Goal: Information Seeking & Learning: Check status

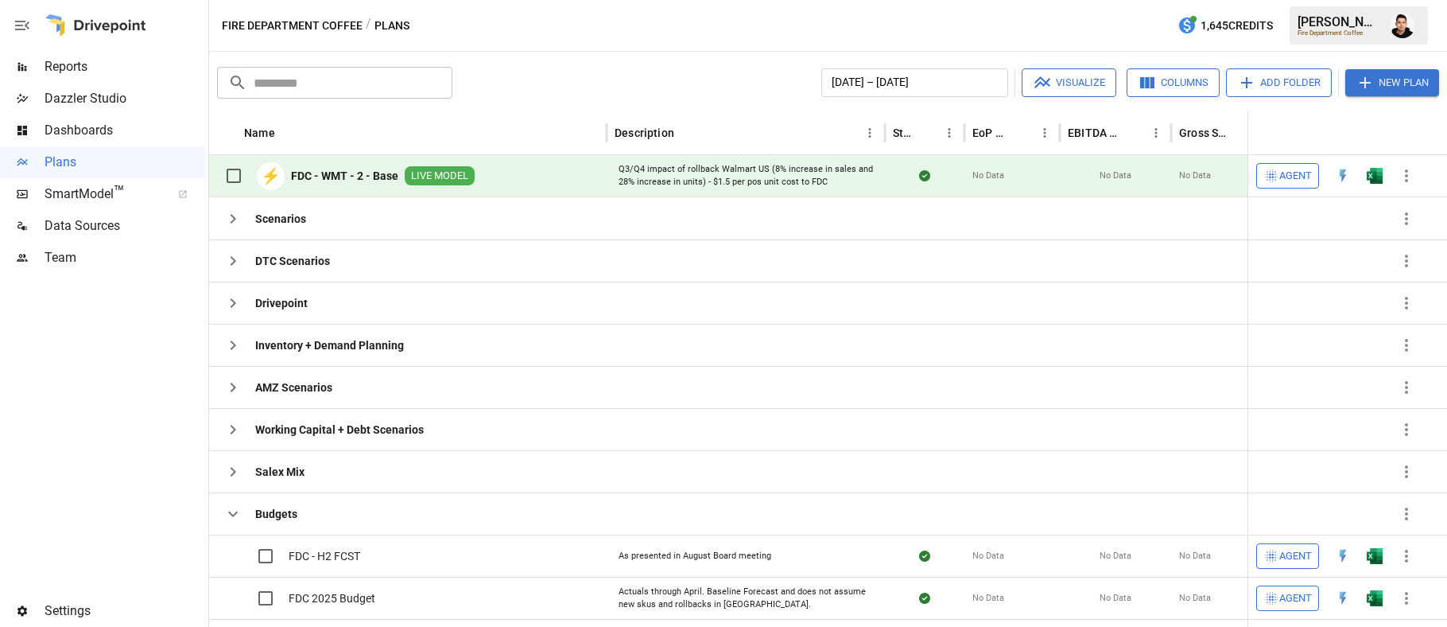
click at [1401, 165] on button "button" at bounding box center [1375, 176] width 51 height 24
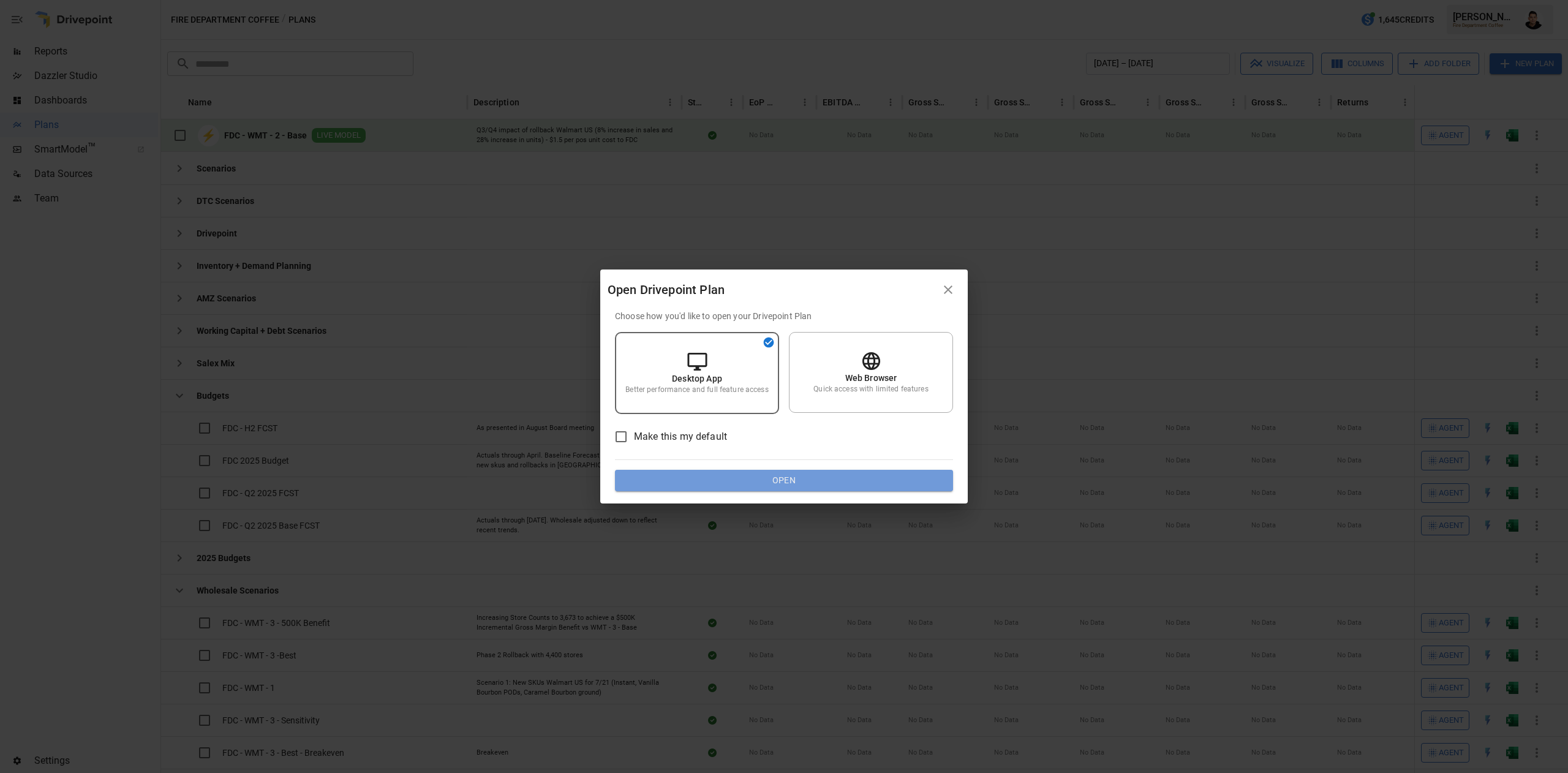
click at [806, 482] on button "Open" at bounding box center [783, 480] width 338 height 22
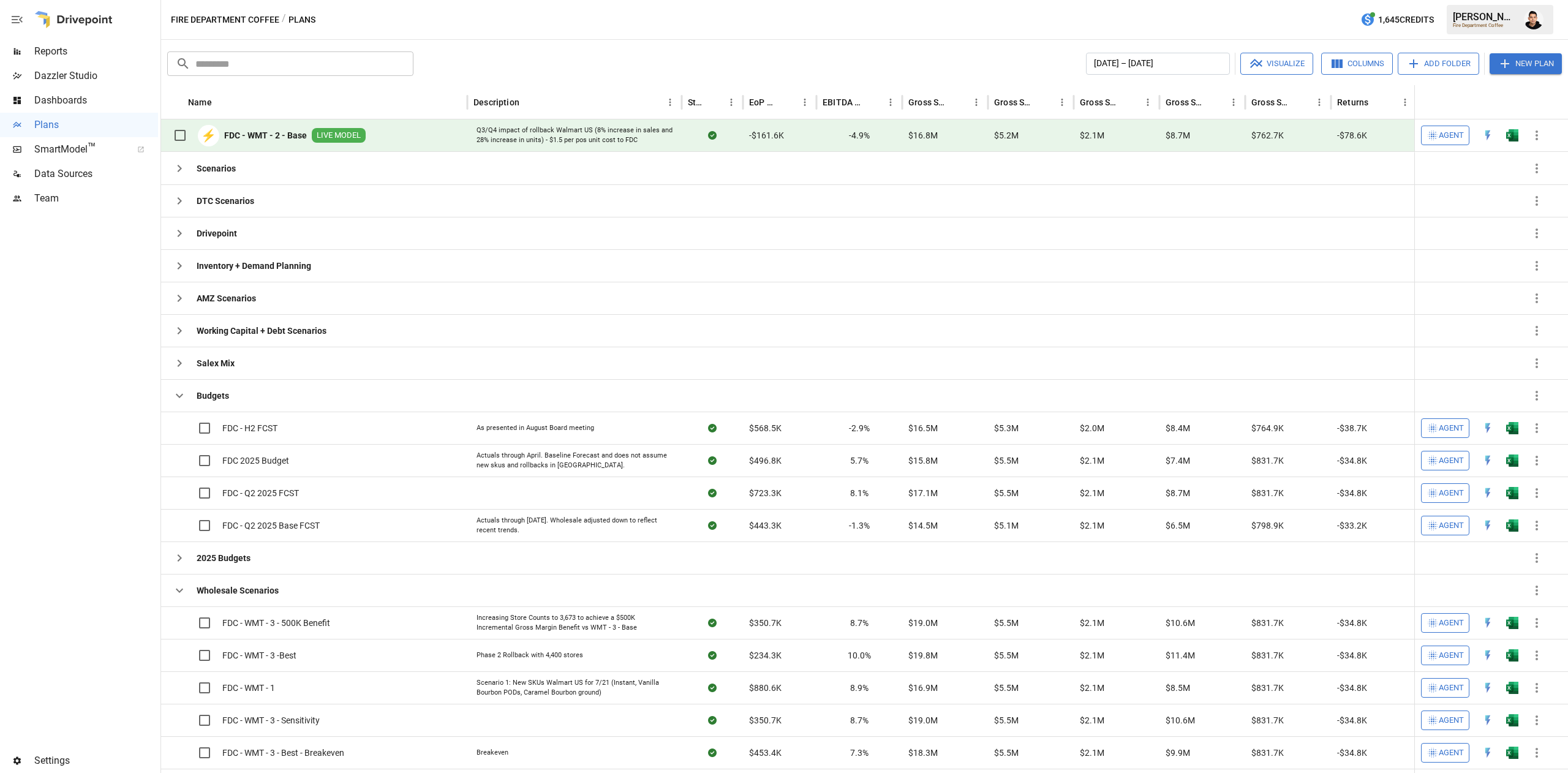
click at [45, 62] on div "Reports" at bounding box center [79, 52] width 158 height 25
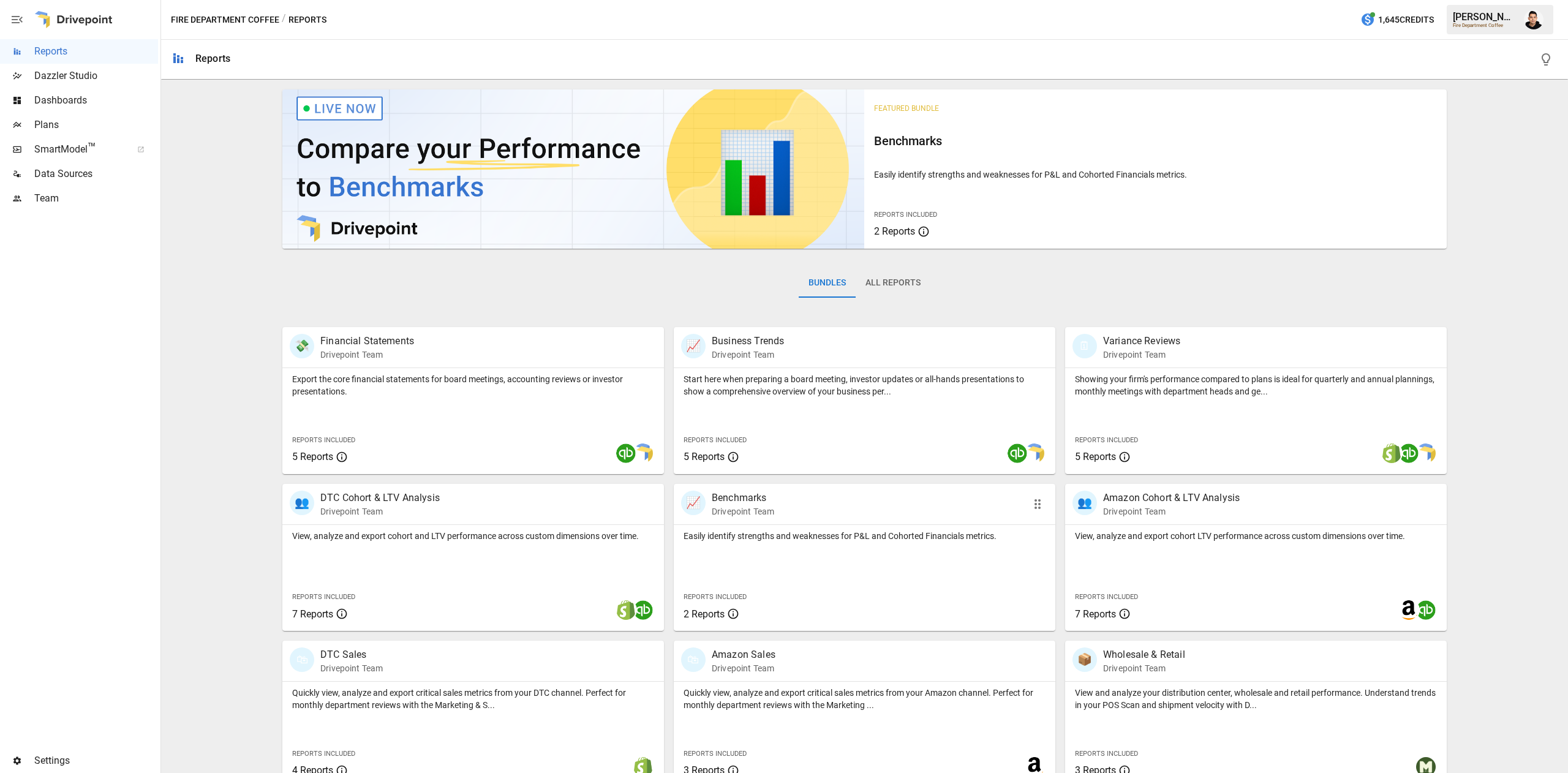
click at [794, 564] on div "Easily identify strengths and weaknesses for P&L and Cohorted Financials metric…" at bounding box center [864, 578] width 381 height 106
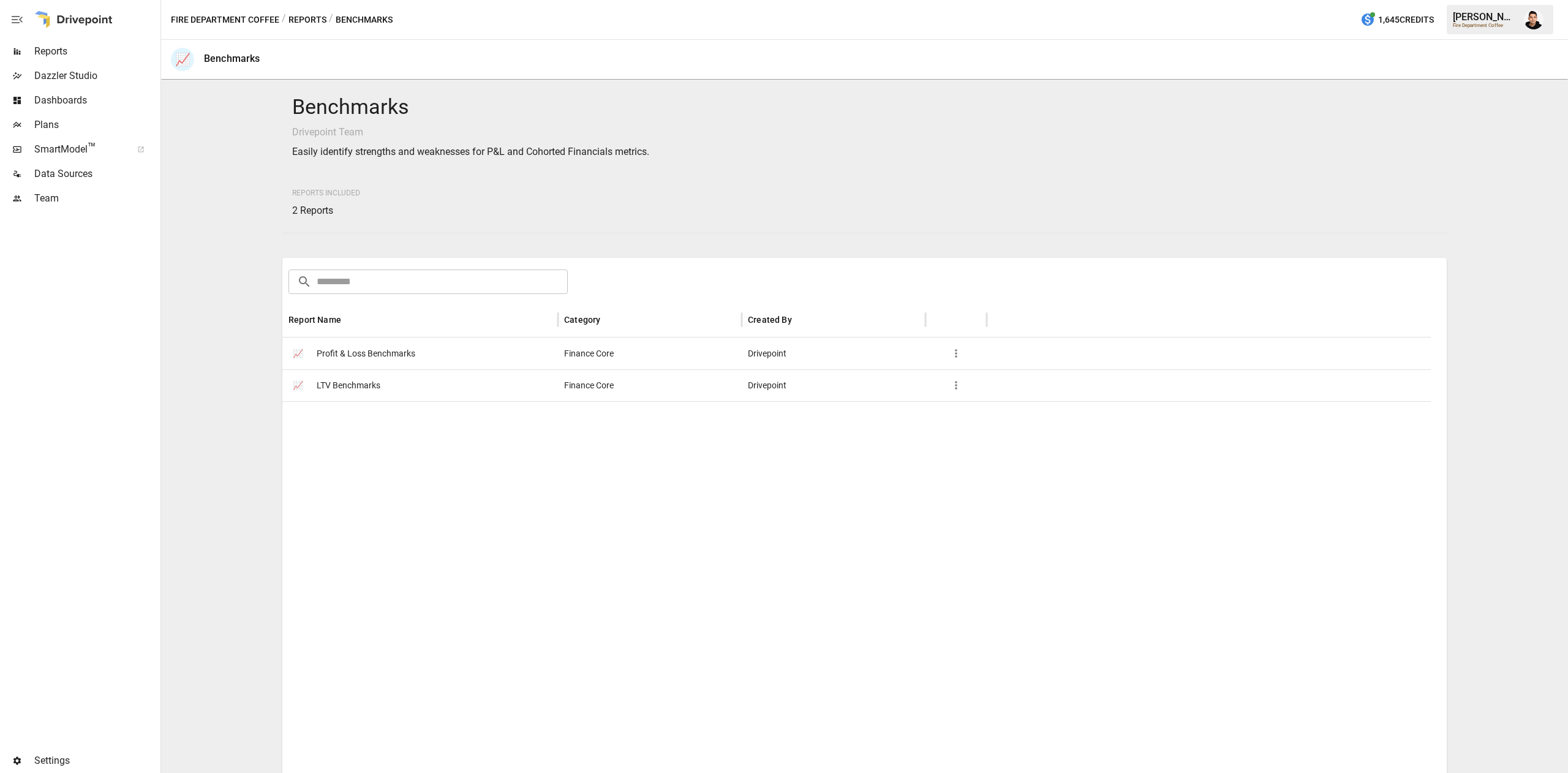
click at [62, 49] on span "Reports" at bounding box center [96, 51] width 124 height 15
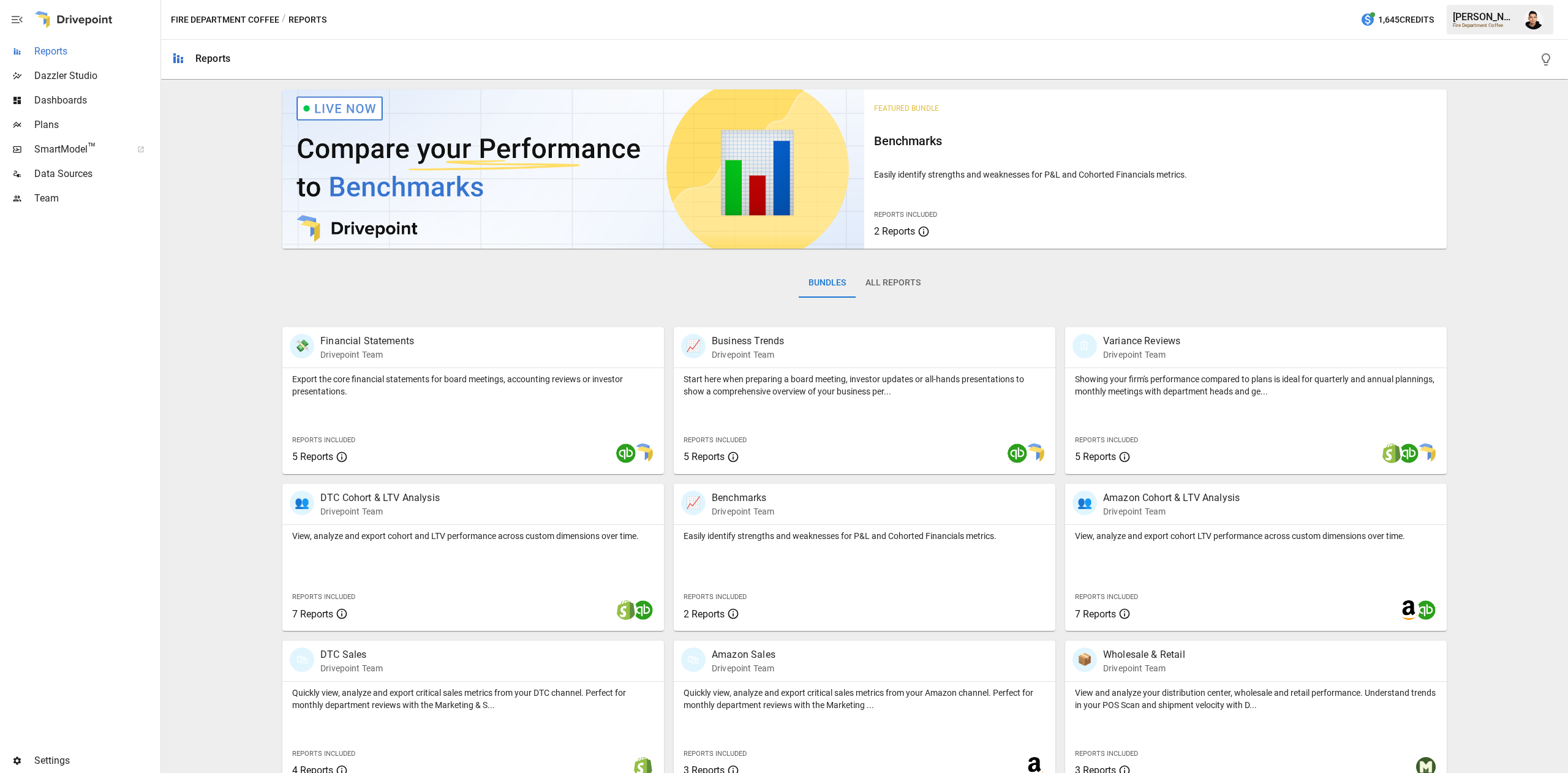
click at [98, 50] on span "Reports" at bounding box center [96, 51] width 124 height 15
click at [1130, 674] on p "Drivepoint Team" at bounding box center [1144, 668] width 82 height 12
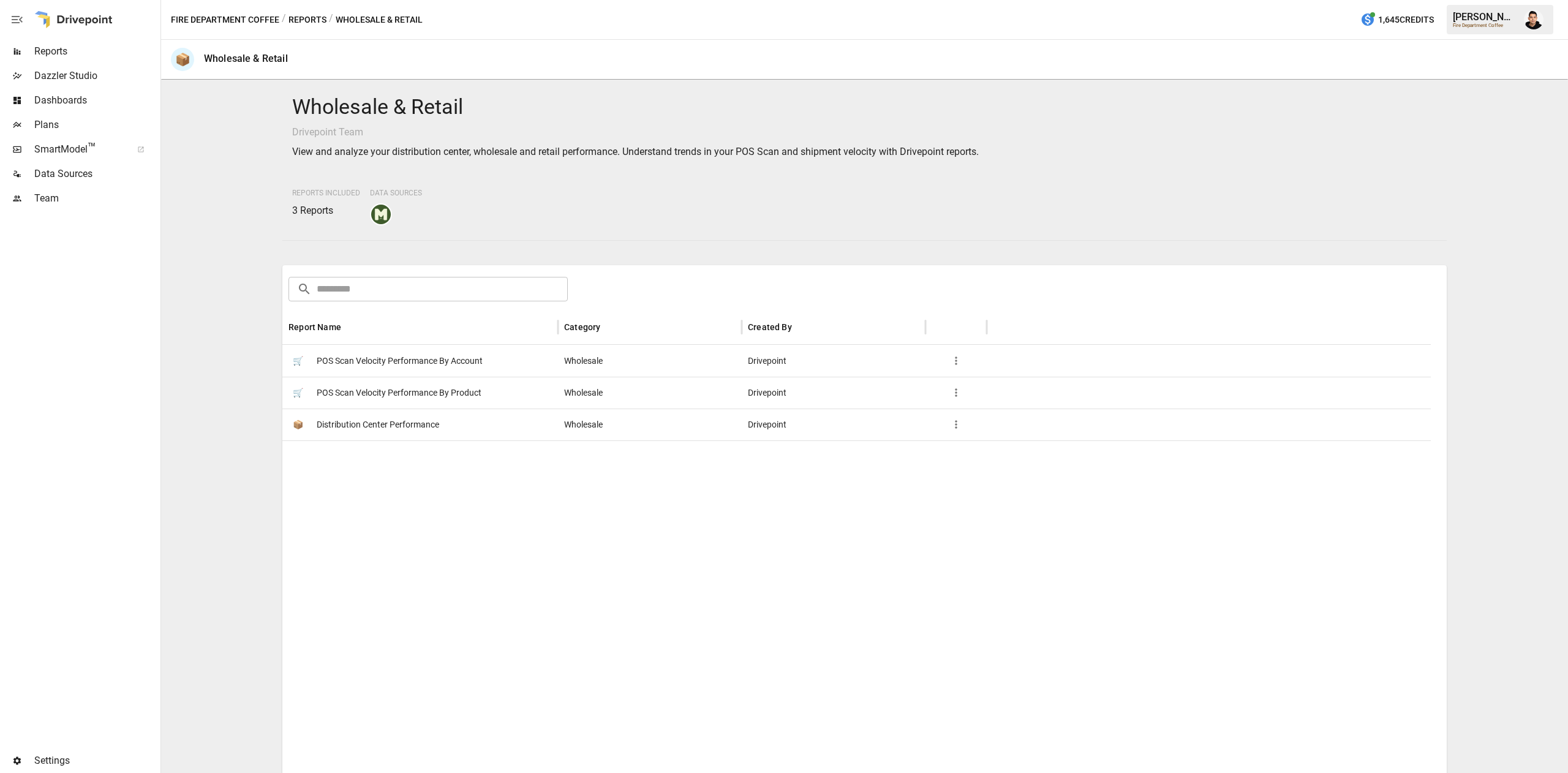
click at [387, 356] on span "POS Scan Velocity Performance By Account" at bounding box center [400, 361] width 166 height 32
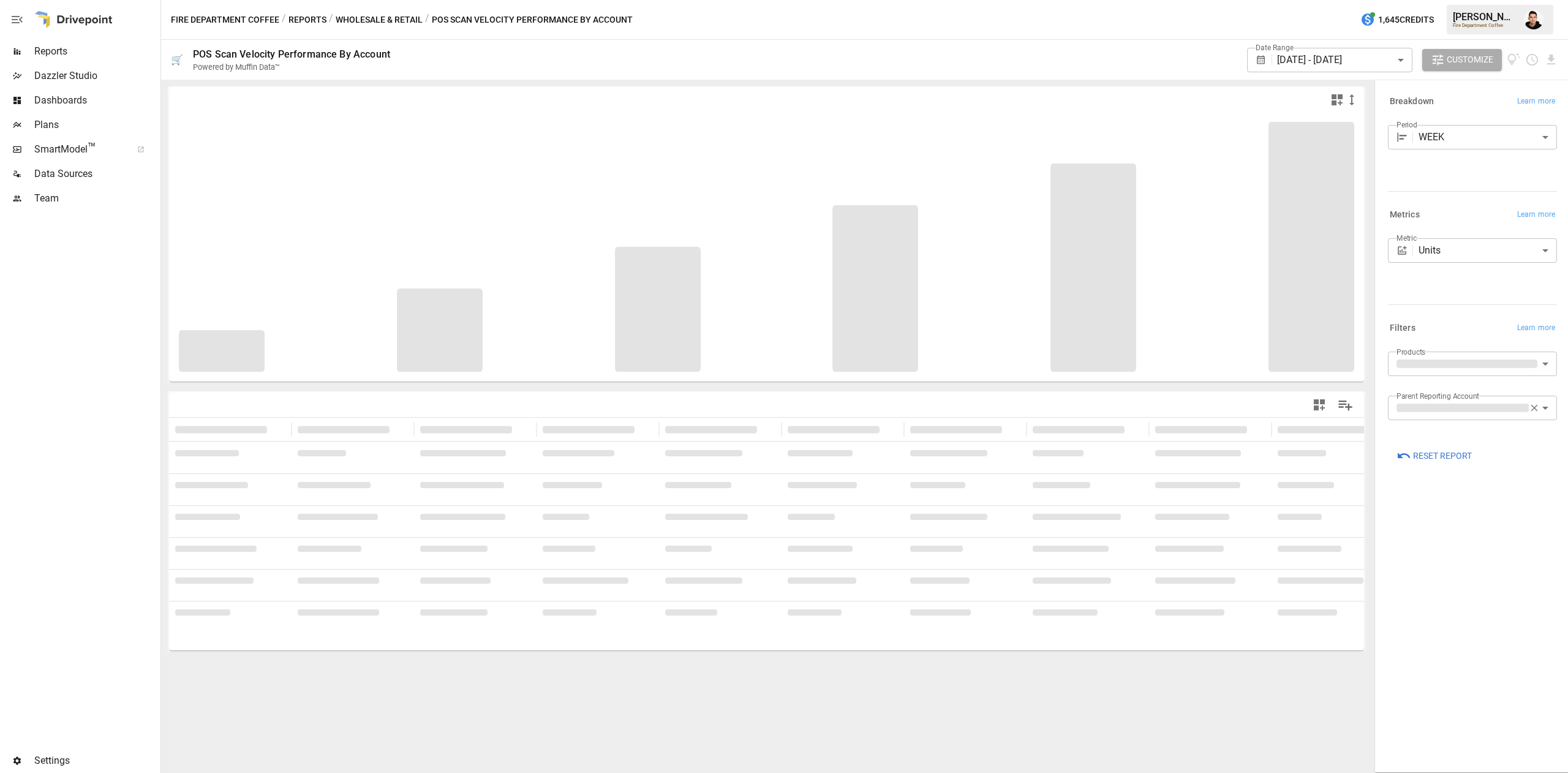
click at [1407, 0] on body "**********" at bounding box center [784, 0] width 1568 height 0
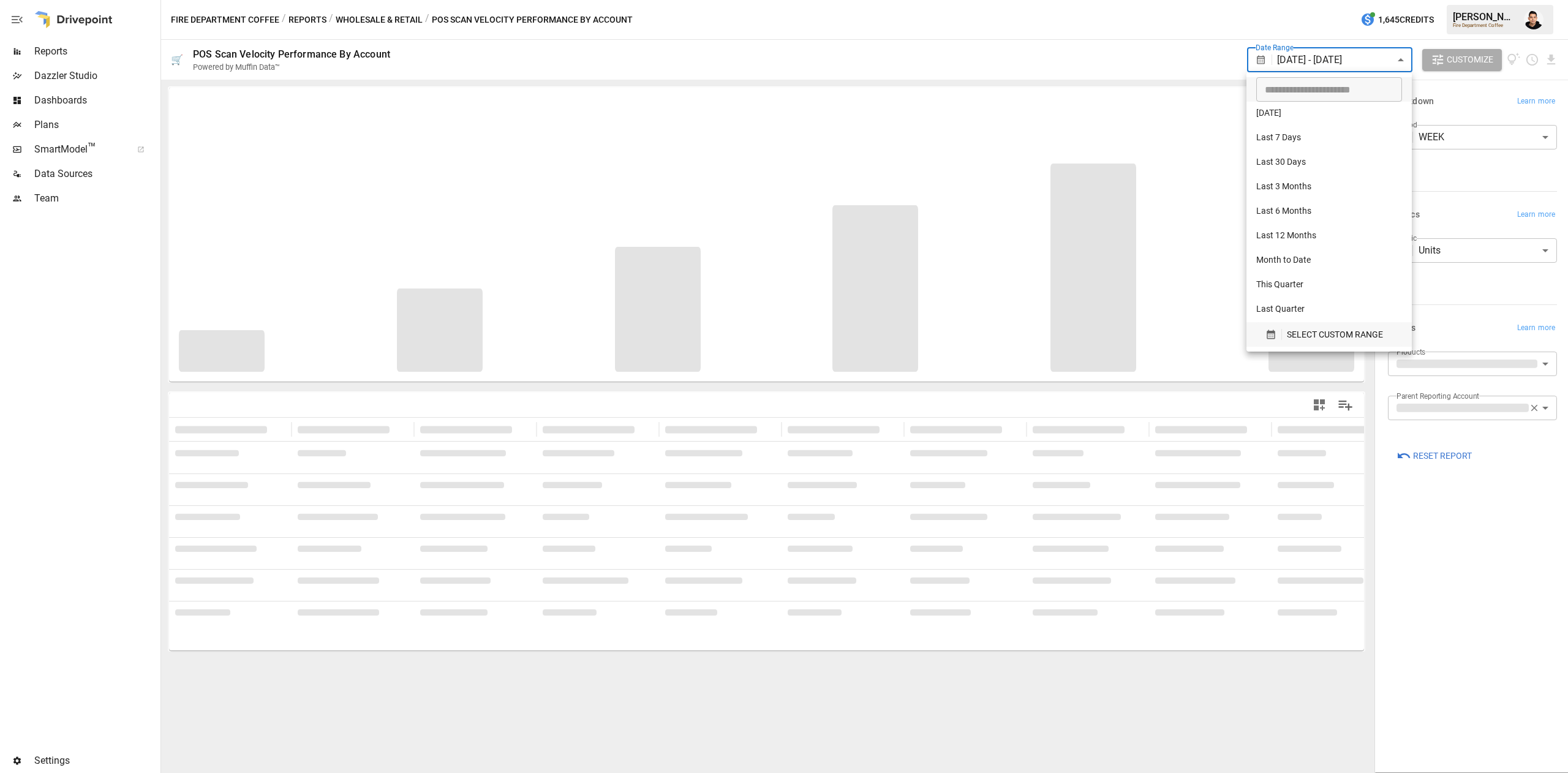
click at [1315, 336] on span "SELECT CUSTOM RANGE" at bounding box center [1335, 335] width 96 height 15
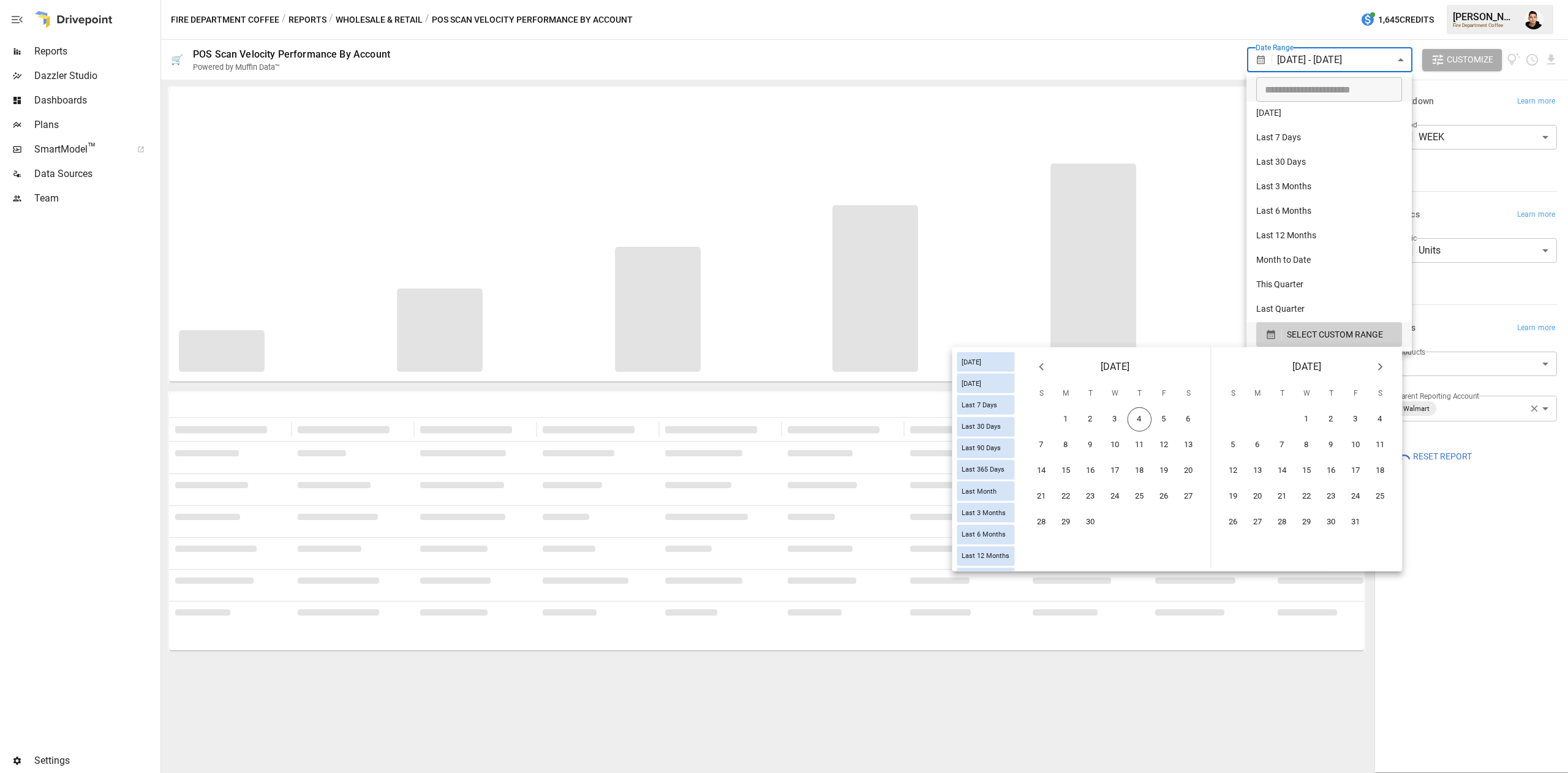
click at [1037, 365] on icon "Previous month" at bounding box center [1040, 366] width 15 height 15
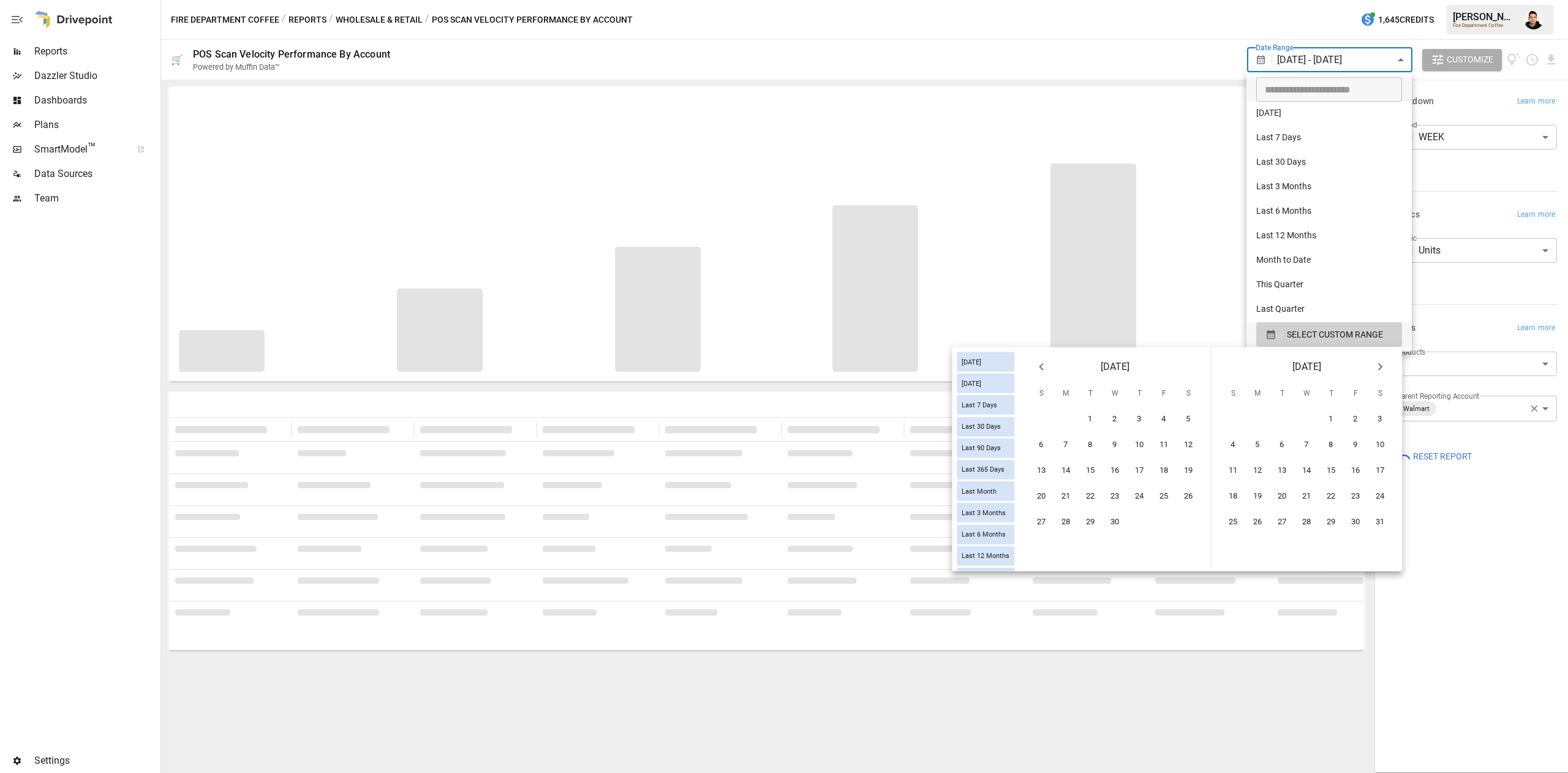
click at [1037, 365] on icon "Previous month" at bounding box center [1040, 366] width 15 height 15
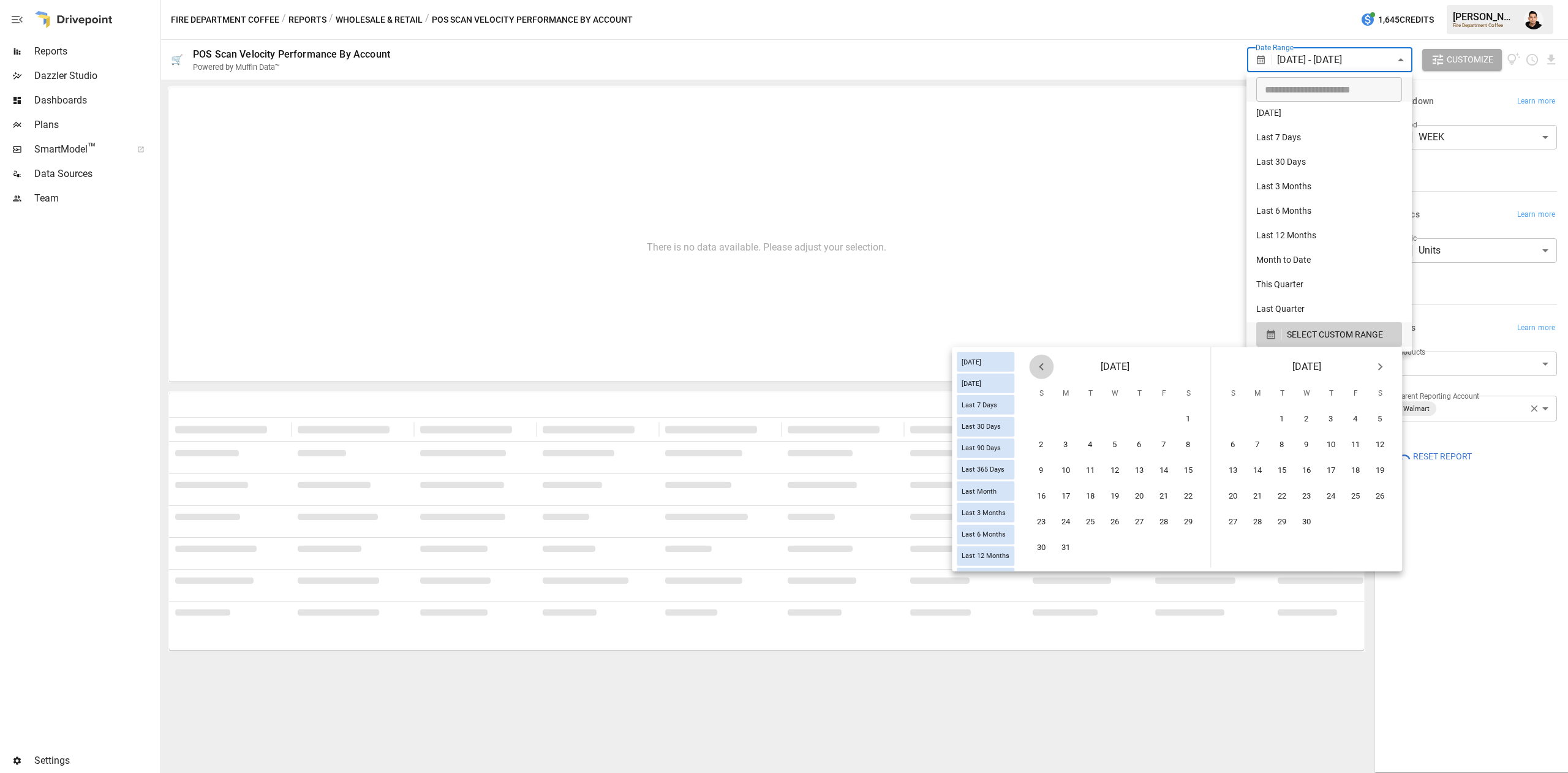
click at [1044, 366] on icon "Previous month" at bounding box center [1040, 366] width 15 height 15
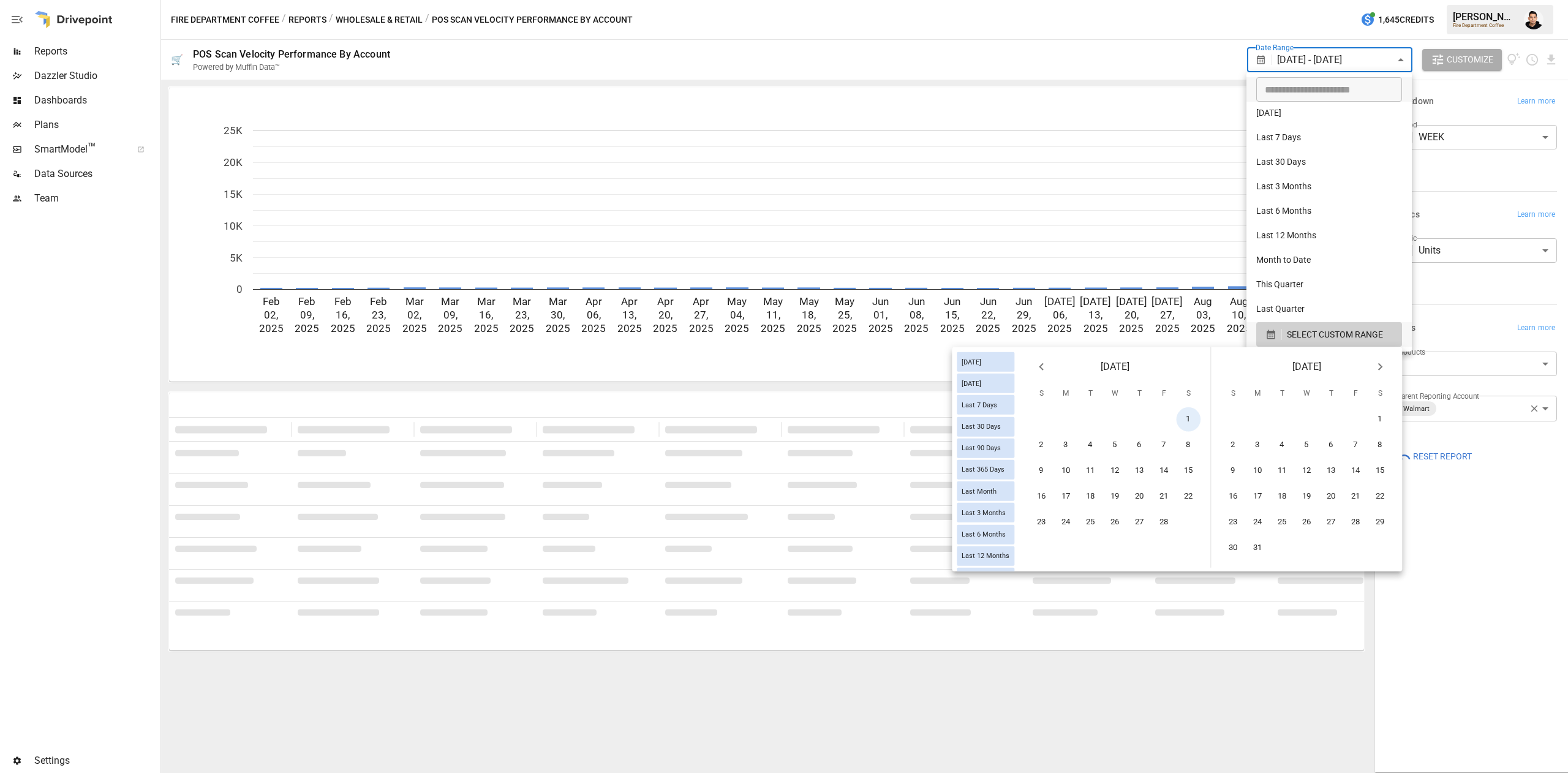
click at [1184, 418] on button "1" at bounding box center [1189, 420] width 25 height 25
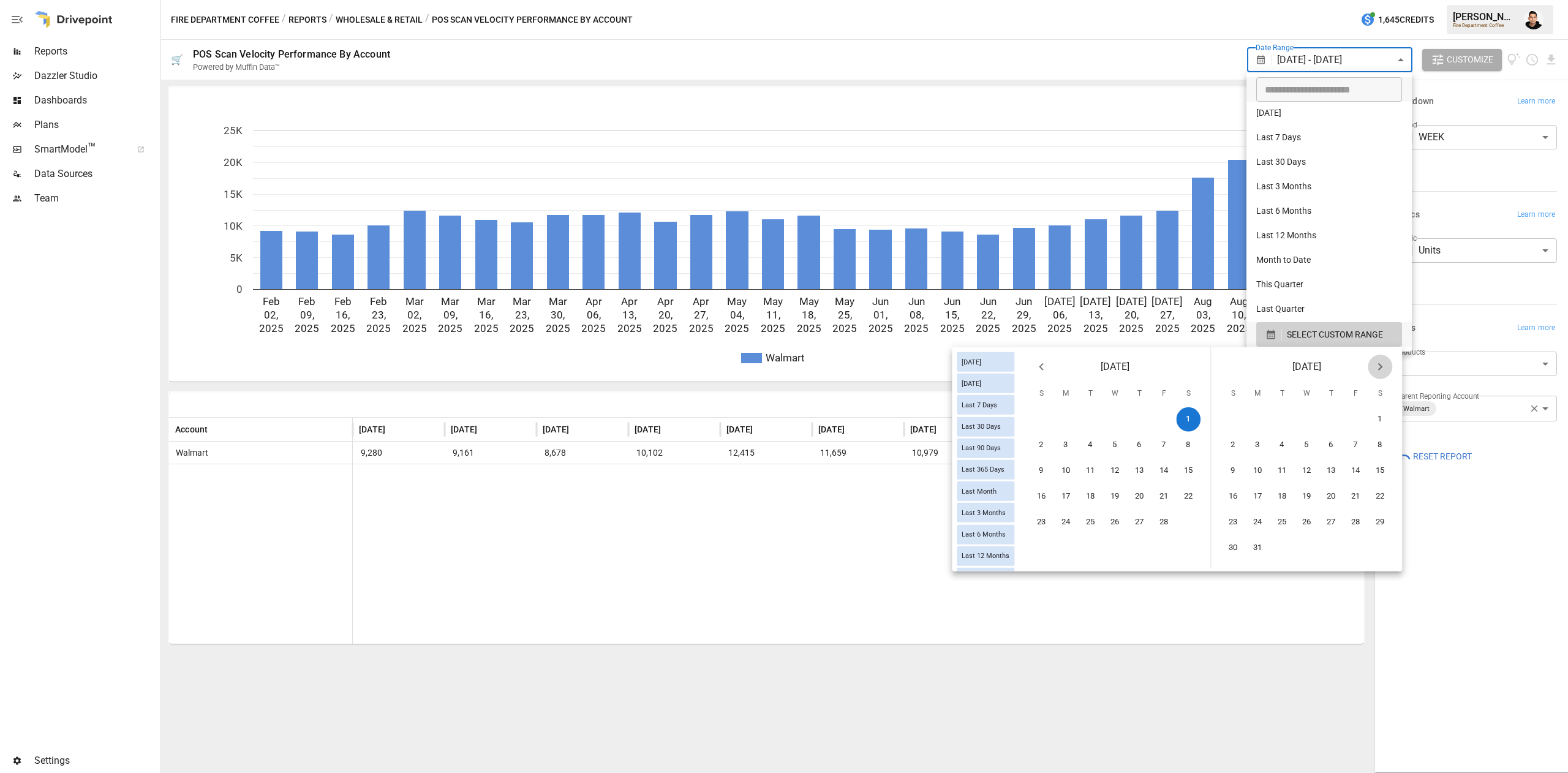
click at [1388, 369] on button "Next month" at bounding box center [1380, 366] width 25 height 25
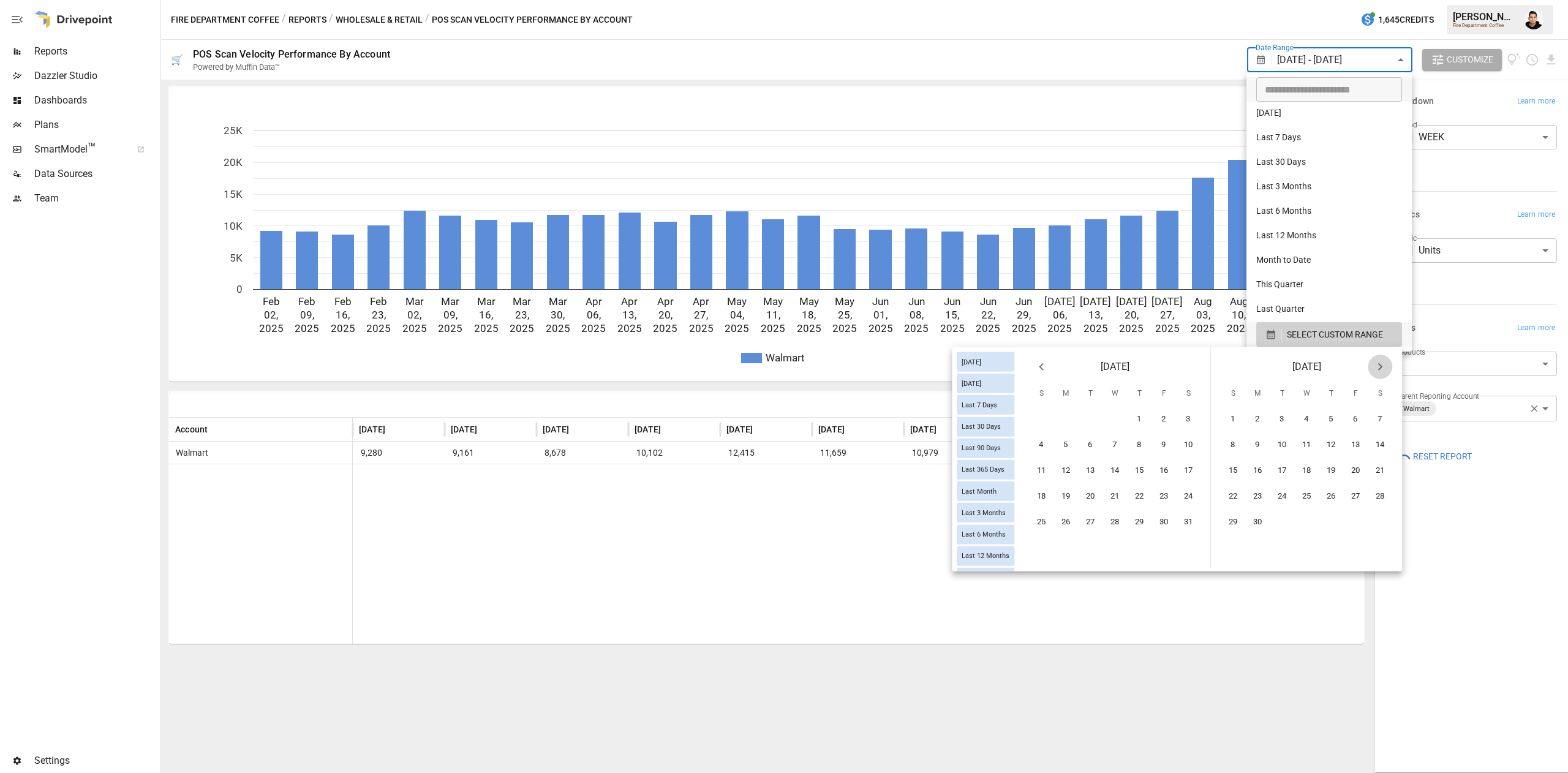
click at [1388, 369] on button "Next month" at bounding box center [1380, 366] width 25 height 25
click at [1144, 423] on button "4" at bounding box center [1140, 420] width 25 height 25
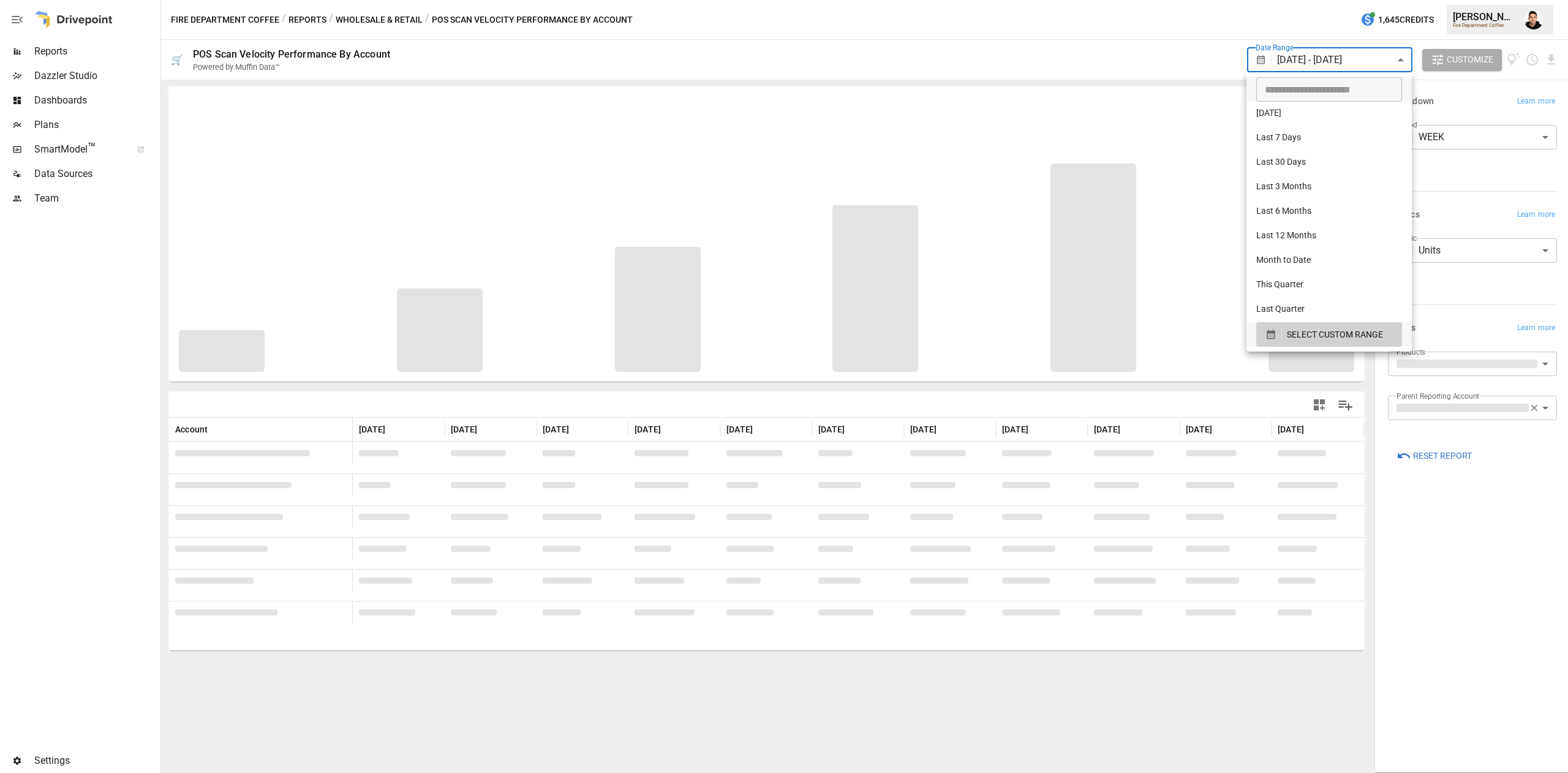
click at [1441, 636] on div at bounding box center [784, 386] width 1568 height 773
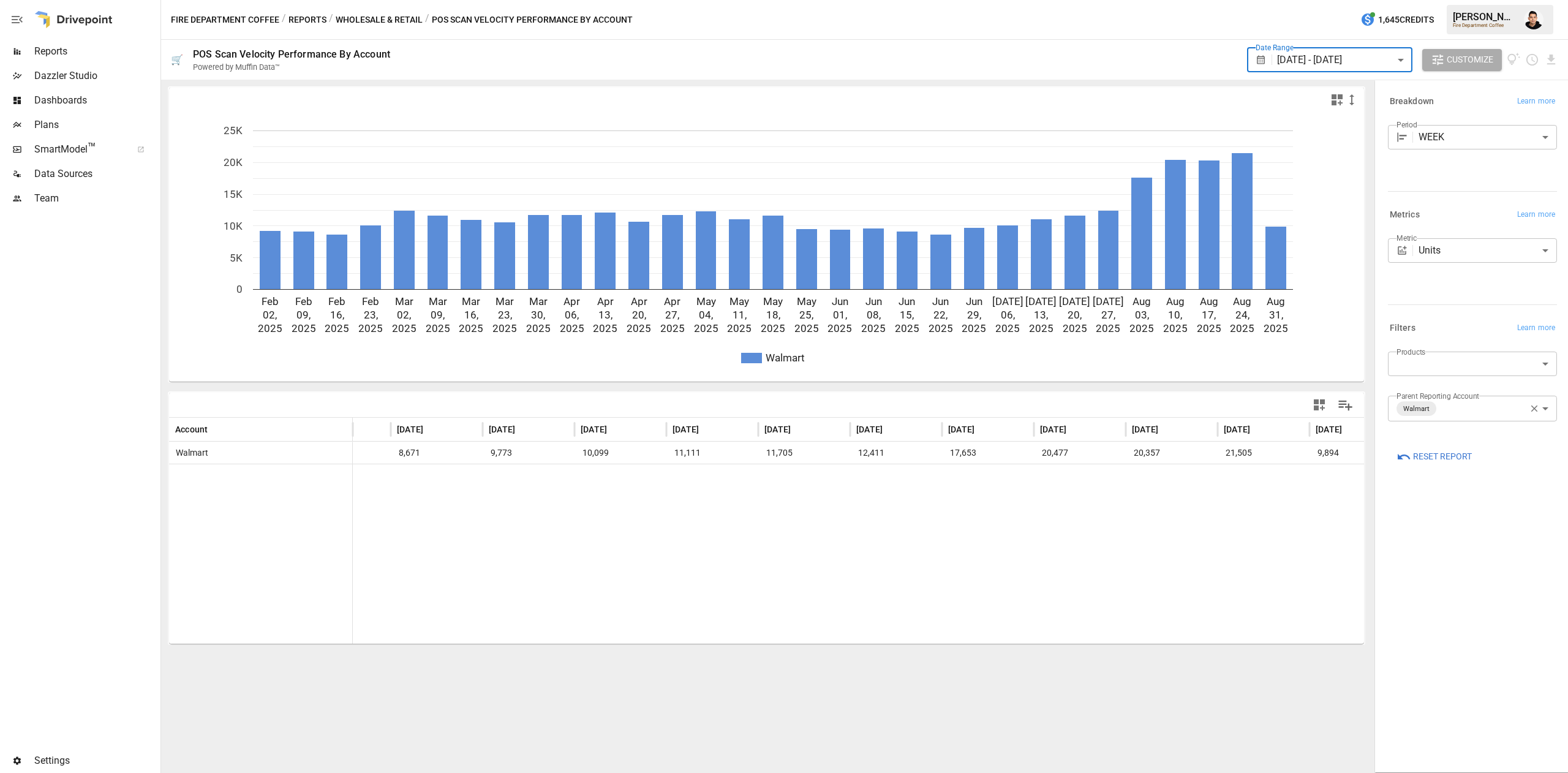
scroll to position [0, 1835]
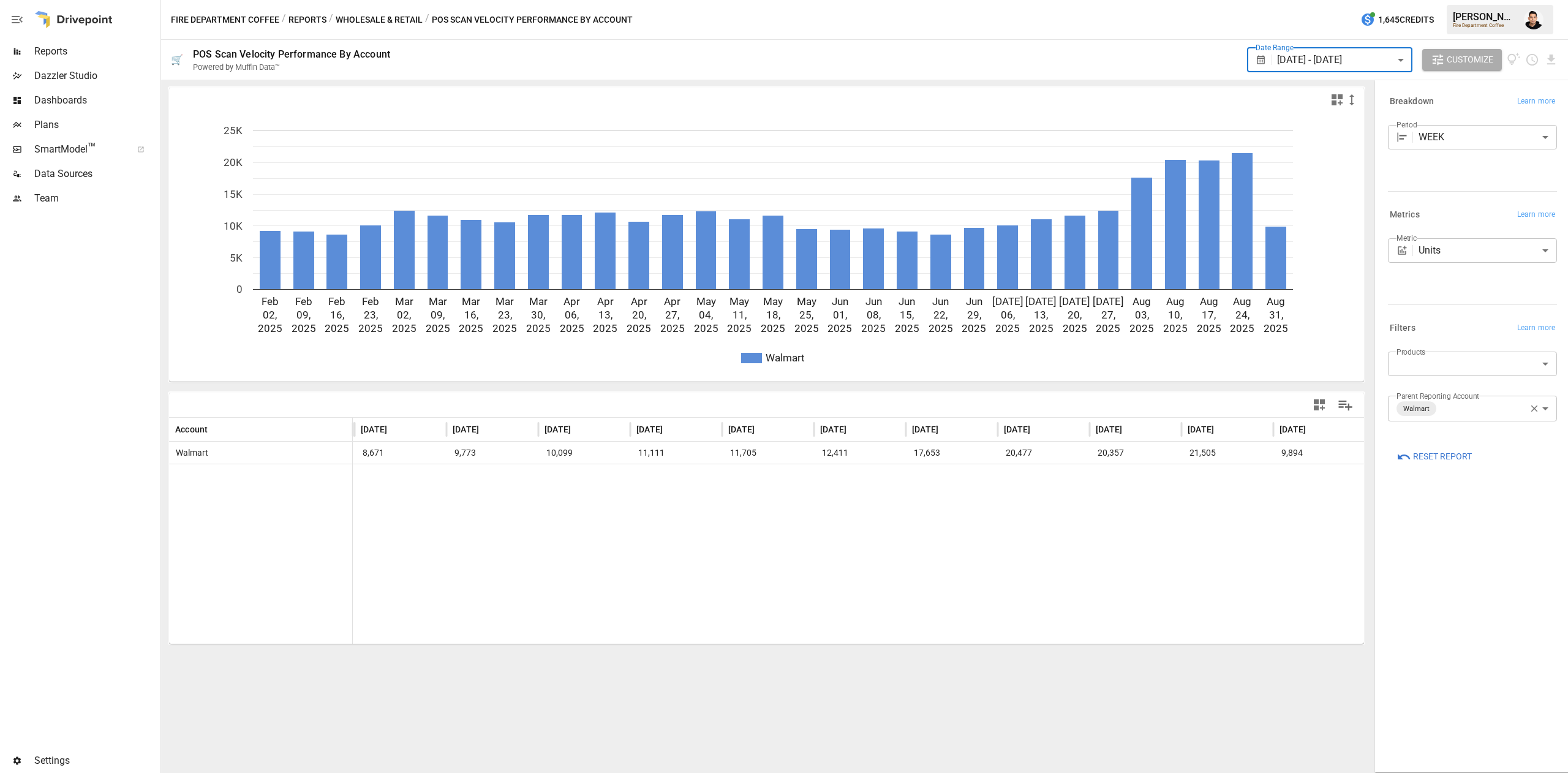
click at [1476, 0] on body "Reports Dazzler Studio Dashboards Plans SmartModel ™ Data Sources Team Settings…" at bounding box center [784, 0] width 1568 height 0
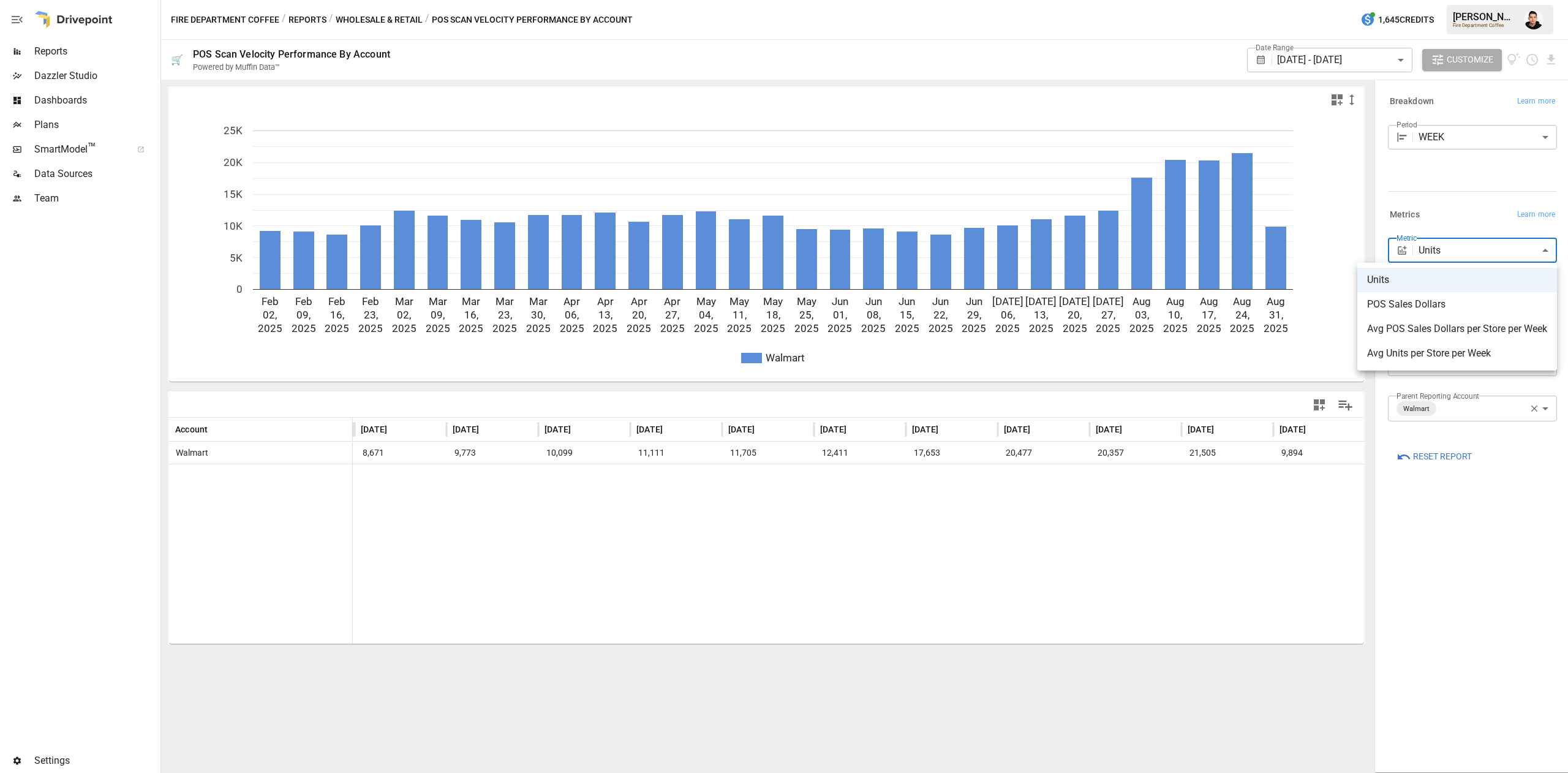
click at [1476, 127] on div at bounding box center [784, 386] width 1568 height 773
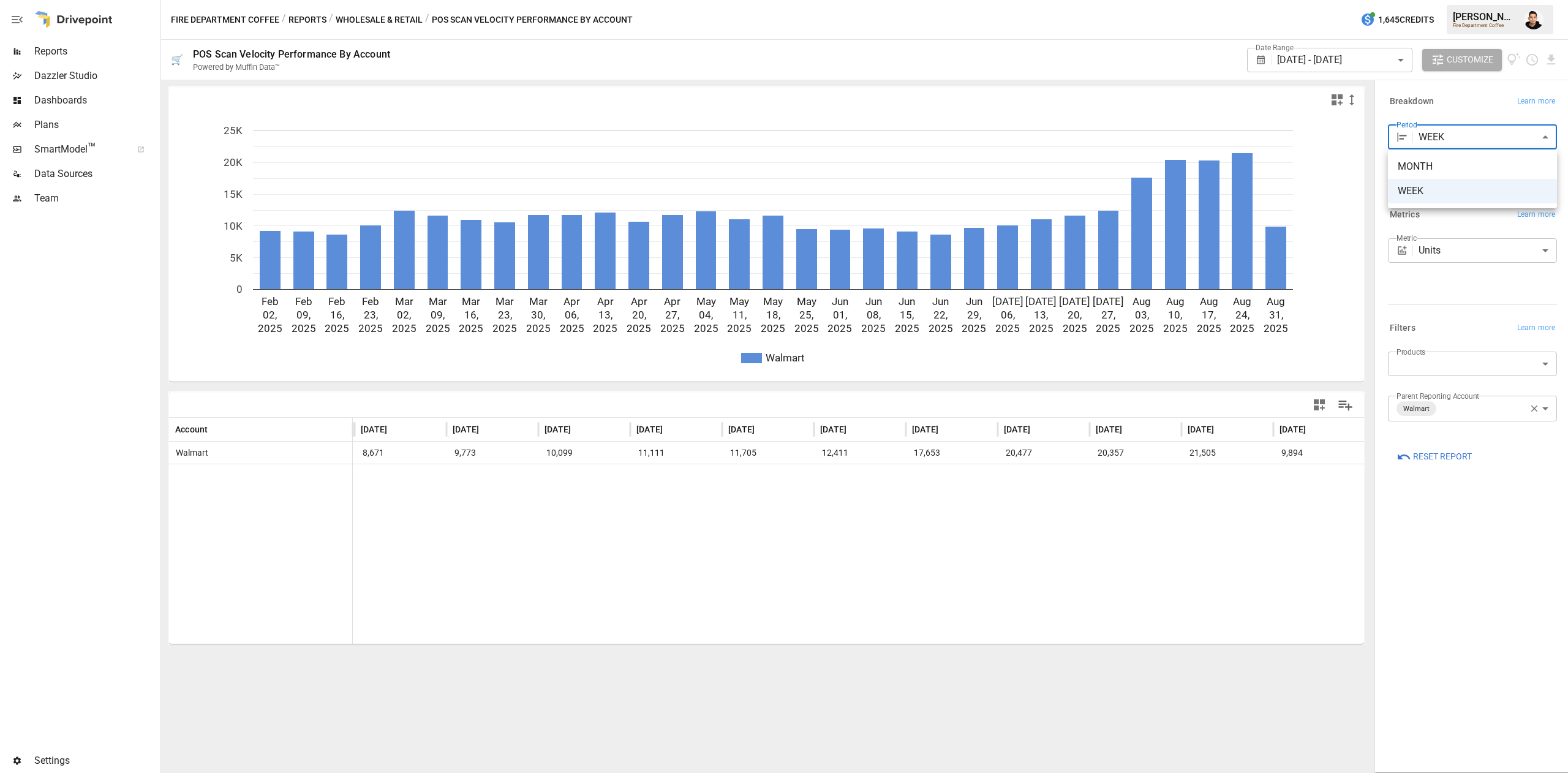
click at [1462, 0] on body "Reports Dazzler Studio Dashboards Plans SmartModel ™ Data Sources Team Settings…" at bounding box center [784, 0] width 1568 height 0
click at [1453, 170] on span "MONTH" at bounding box center [1473, 166] width 149 height 15
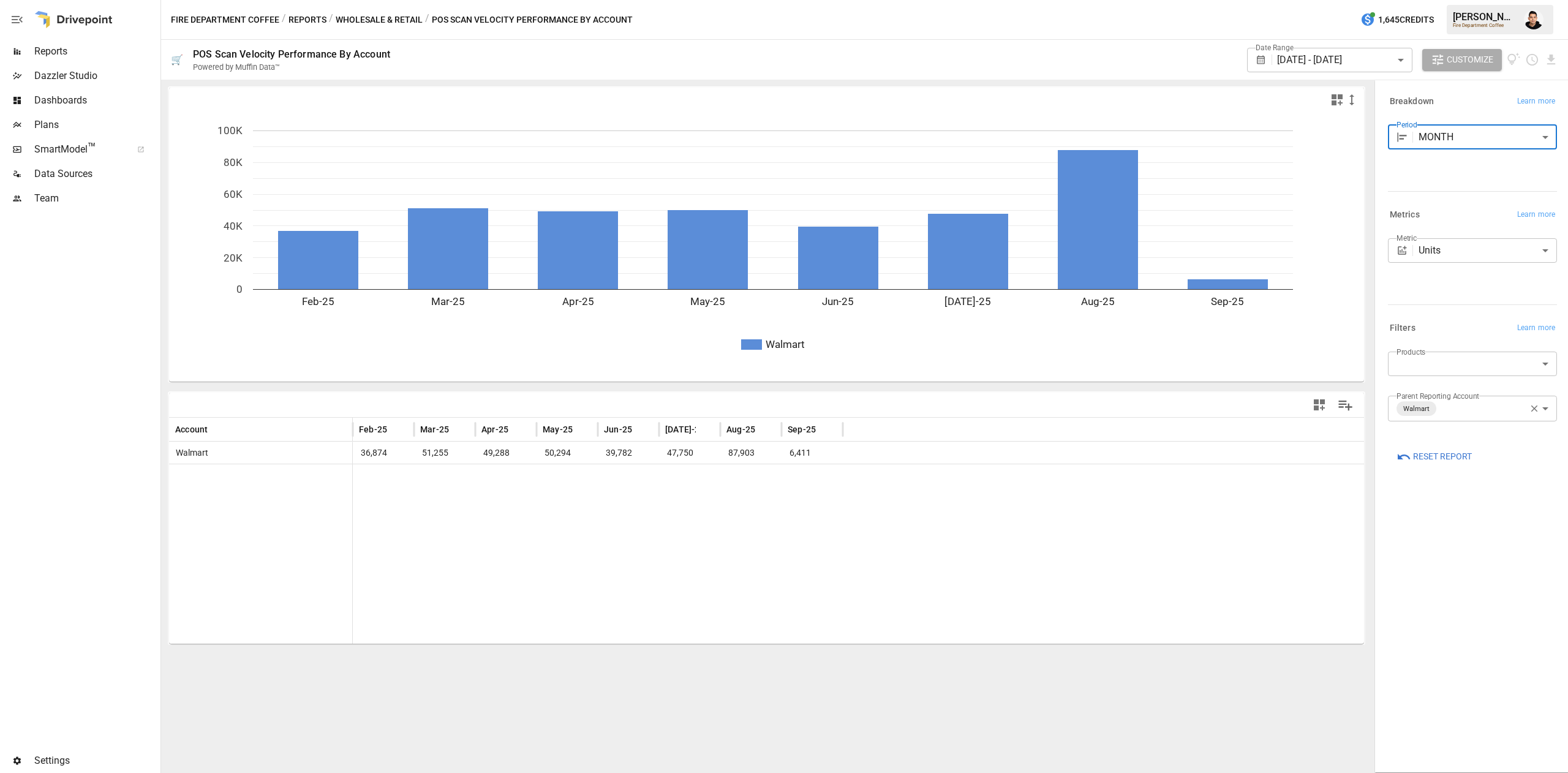
click at [1466, 0] on body "**********" at bounding box center [784, 0] width 1568 height 0
click at [1450, 190] on span "WEEK" at bounding box center [1473, 191] width 149 height 15
type input "****"
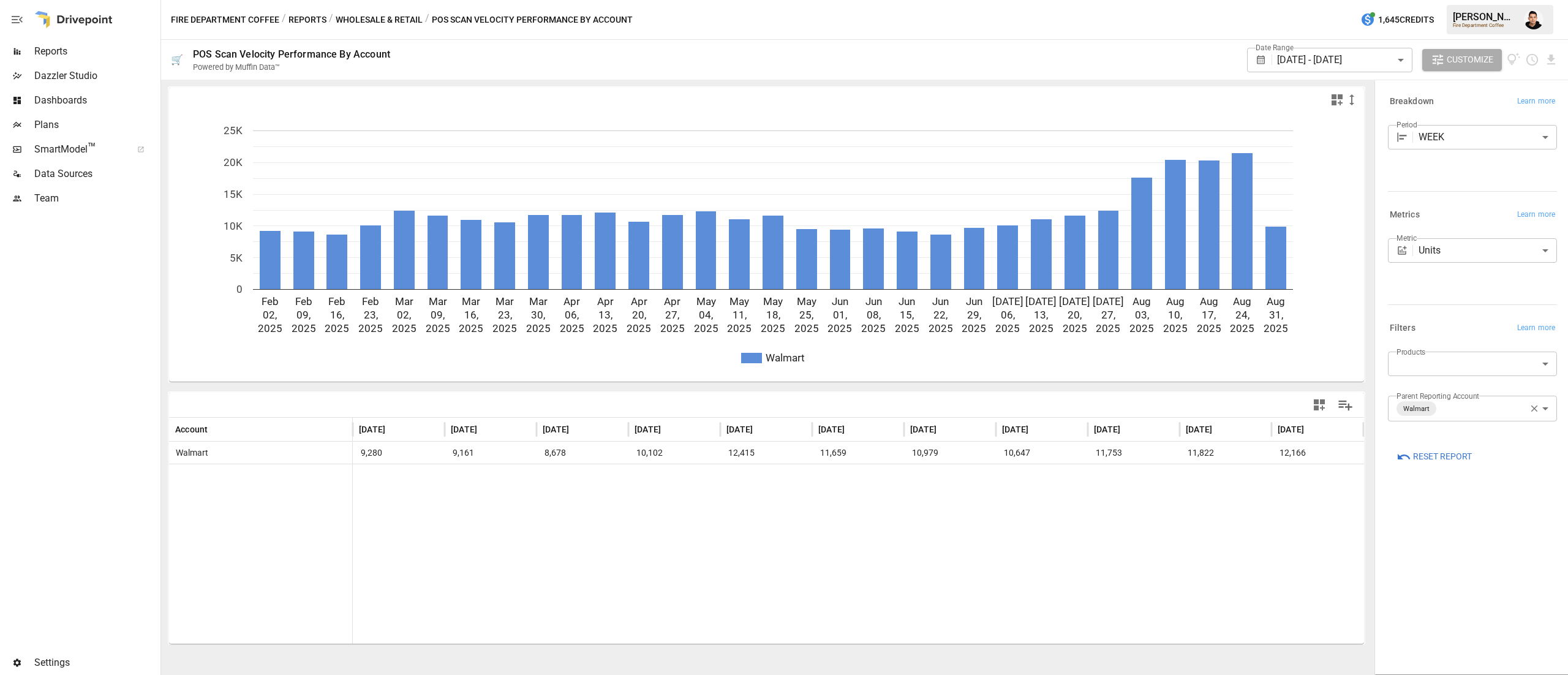
click at [1533, 22] on img "Francisco Sanchez" at bounding box center [1533, 19] width 19 height 19
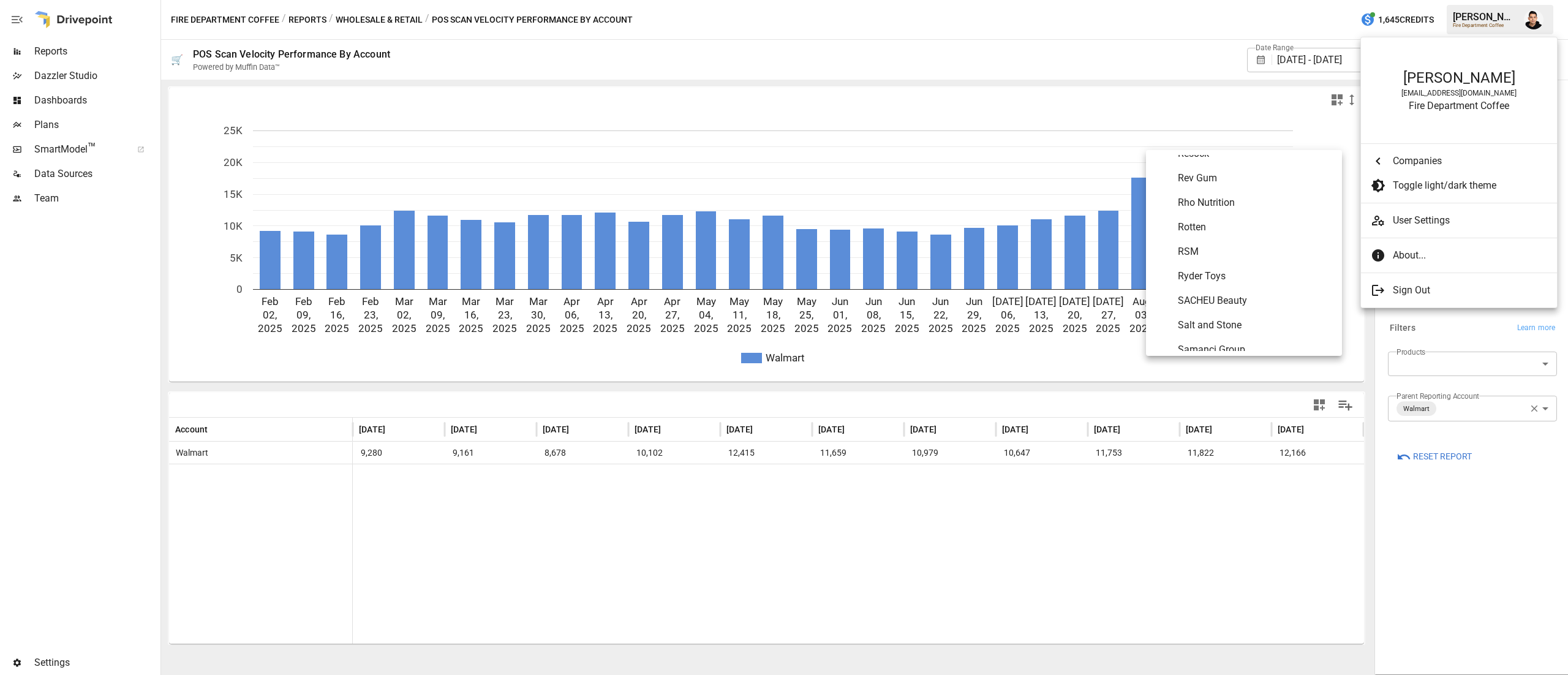
scroll to position [5576, 0]
click at [1222, 208] on span "Rho Nutrition" at bounding box center [1255, 205] width 154 height 15
